Goal: Information Seeking & Learning: Learn about a topic

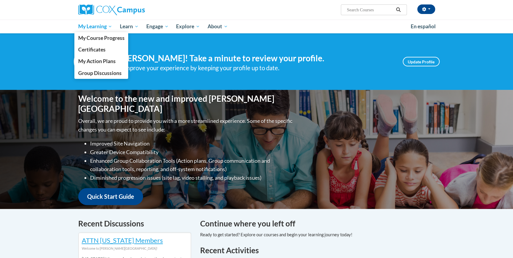
click at [98, 25] on span "My Learning" at bounding box center [95, 26] width 34 height 7
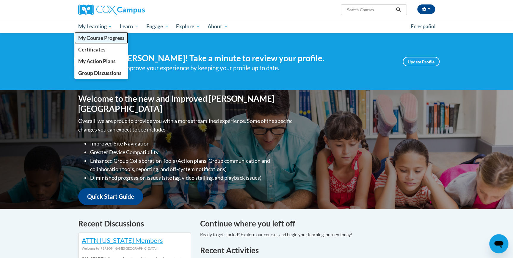
click at [98, 37] on span "My Course Progress" at bounding box center [101, 38] width 46 height 6
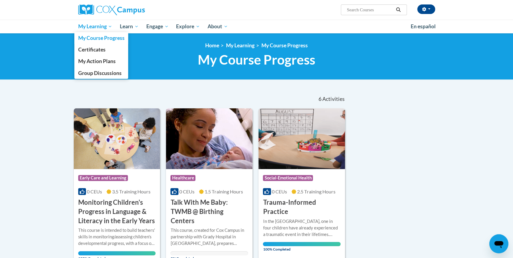
click at [107, 27] on span "My Learning" at bounding box center [95, 26] width 34 height 7
click at [107, 39] on span "My Course Progress" at bounding box center [101, 38] width 46 height 6
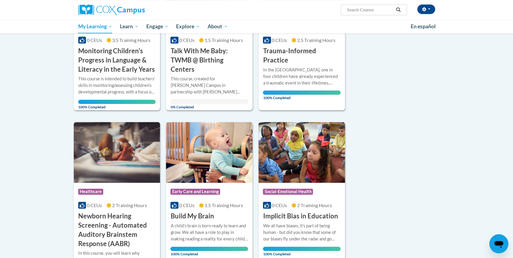
scroll to position [149, 0]
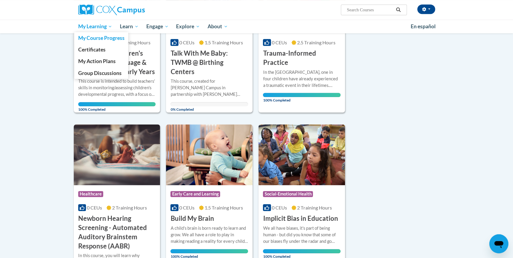
click at [109, 31] on link "My Learning" at bounding box center [95, 27] width 42 height 14
click at [109, 34] on link "My Course Progress" at bounding box center [101, 38] width 54 height 12
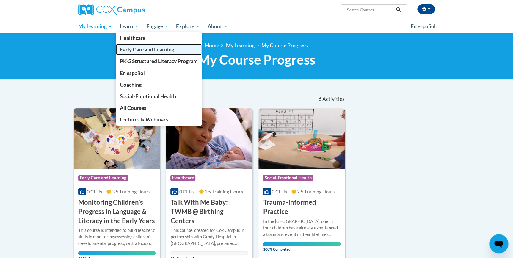
click at [130, 48] on span "Early Care and Learning" at bounding box center [147, 49] width 54 height 6
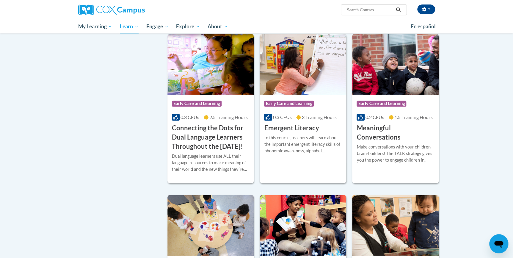
scroll to position [324, 0]
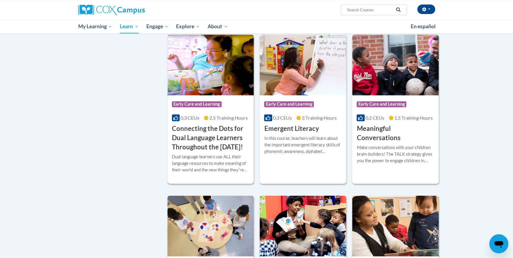
click at [189, 137] on h3 "Connecting the Dots for Dual Language Learners Throughout the [DATE]!" at bounding box center [211, 137] width 78 height 27
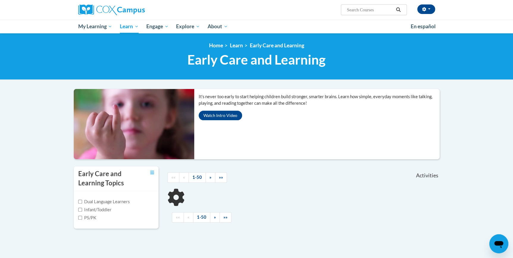
scroll to position [111, 0]
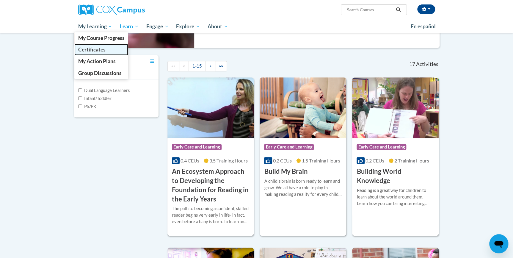
click at [95, 50] on span "Certificates" at bounding box center [91, 49] width 27 height 6
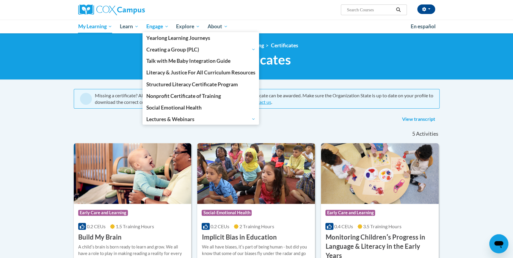
click at [158, 29] on span "Engage" at bounding box center [157, 26] width 22 height 7
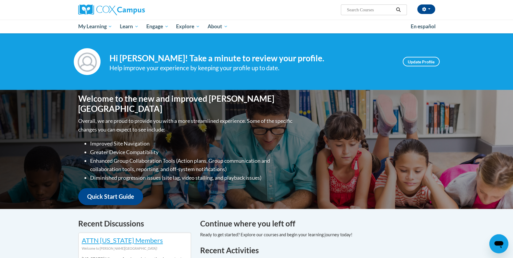
click at [351, 54] on h4 "Hi Daeja Davis! Take a minute to review your profile." at bounding box center [251, 58] width 284 height 10
click at [352, 66] on div "Help improve your experience by keeping your profile up to date." at bounding box center [251, 68] width 284 height 10
click at [428, 10] on button "button" at bounding box center [426, 9] width 18 height 10
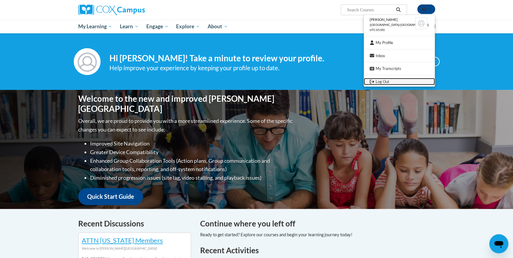
click at [392, 81] on link "Log Out" at bounding box center [399, 81] width 71 height 7
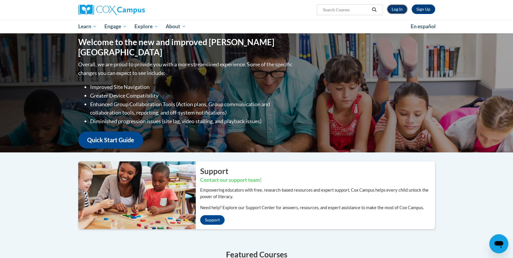
click at [396, 9] on link "Log In" at bounding box center [397, 9] width 21 height 10
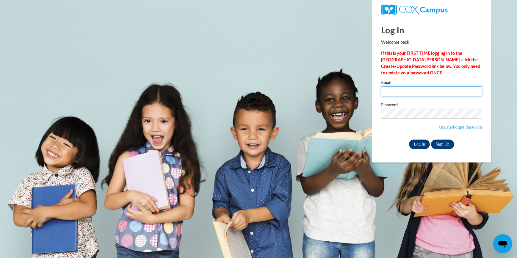
type input "[EMAIL_ADDRESS][DOMAIN_NAME]"
click at [418, 143] on input "Log In" at bounding box center [419, 144] width 21 height 10
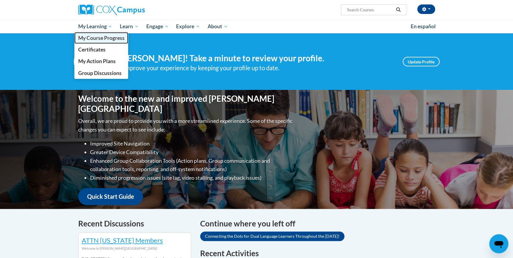
click at [100, 35] on span "My Course Progress" at bounding box center [101, 38] width 46 height 6
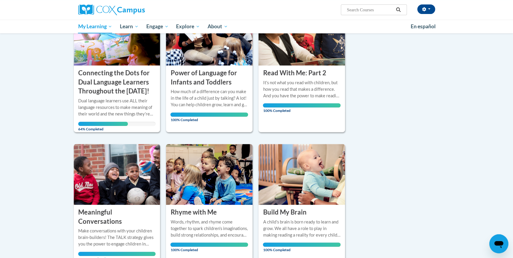
scroll to position [108, 0]
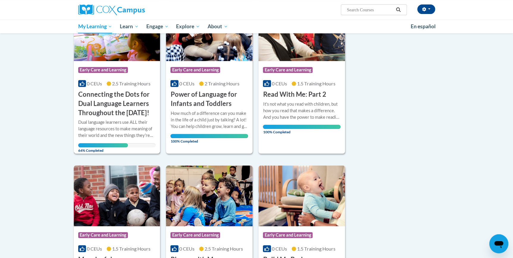
click at [123, 87] on div "Course Category: Early Care and Learning 0 CEUs 2.5 Training Hours COURSE Conne…" at bounding box center [117, 89] width 87 height 57
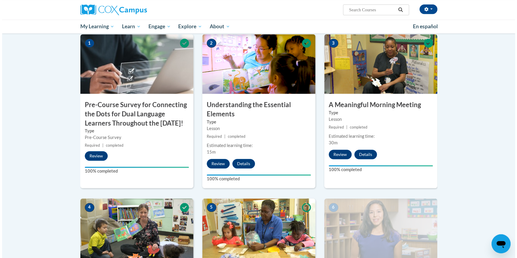
scroll to position [270, 0]
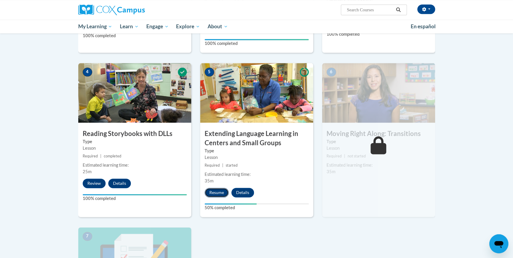
click at [217, 192] on button "Resume" at bounding box center [217, 193] width 24 height 10
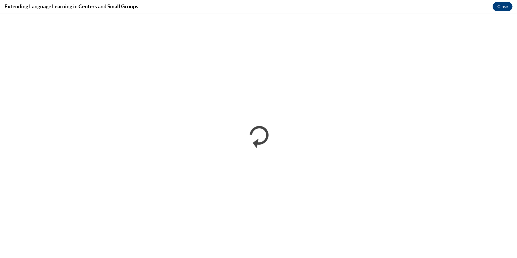
scroll to position [0, 0]
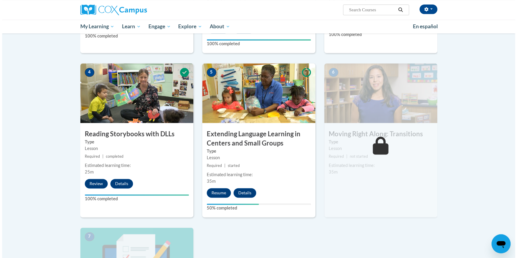
scroll to position [270, 0]
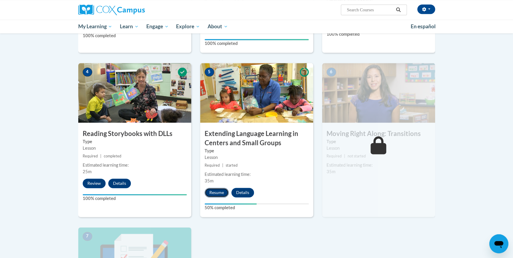
click at [214, 190] on button "Resume" at bounding box center [217, 193] width 24 height 10
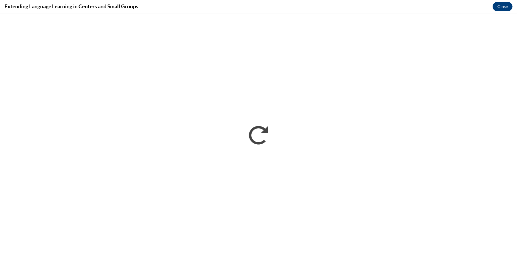
scroll to position [0, 0]
